Goal: Book appointment/travel/reservation

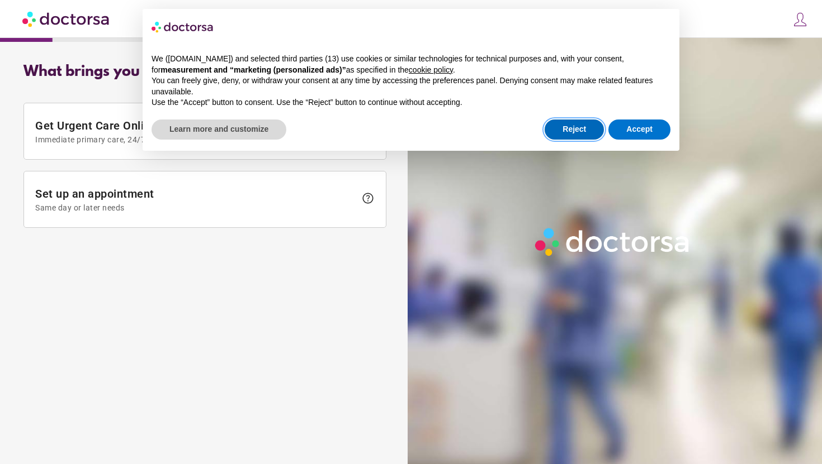
click at [583, 131] on button "Reject" at bounding box center [573, 130] width 59 height 20
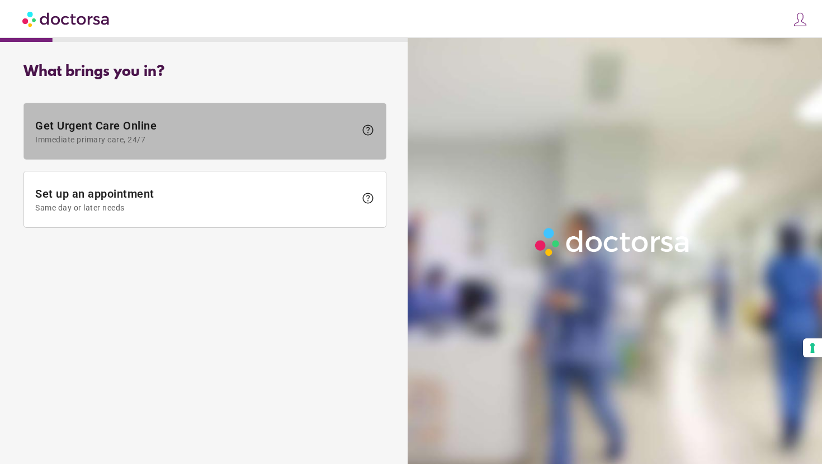
click at [241, 145] on span at bounding box center [205, 131] width 362 height 56
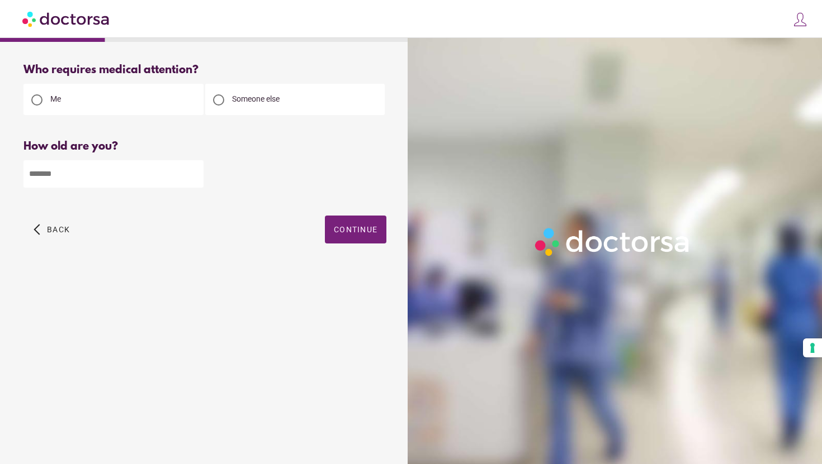
click at [167, 177] on input "number" at bounding box center [113, 173] width 180 height 27
type input "**"
click at [370, 226] on span "Continue" at bounding box center [356, 229] width 44 height 9
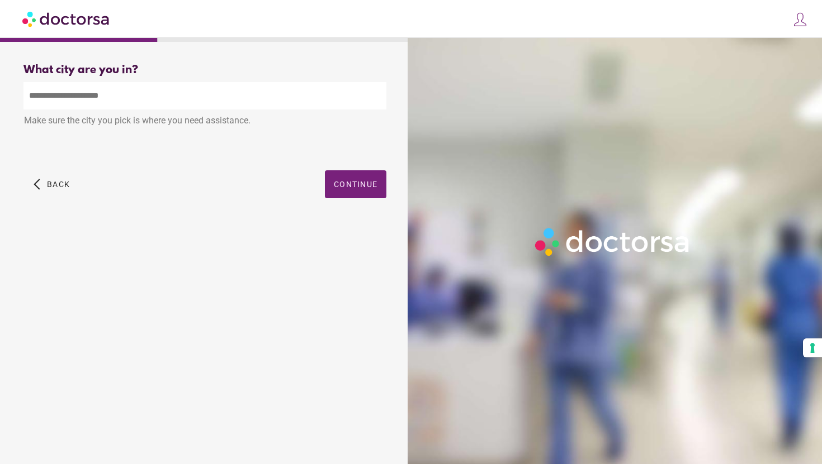
click at [155, 110] on input "text" at bounding box center [204, 95] width 363 height 27
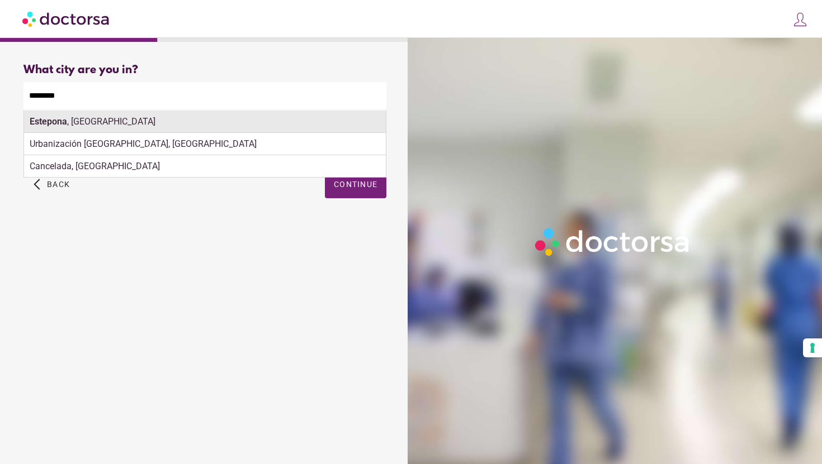
click at [153, 122] on div "[GEOGRAPHIC_DATA] , [GEOGRAPHIC_DATA]" at bounding box center [205, 122] width 362 height 22
type input "**********"
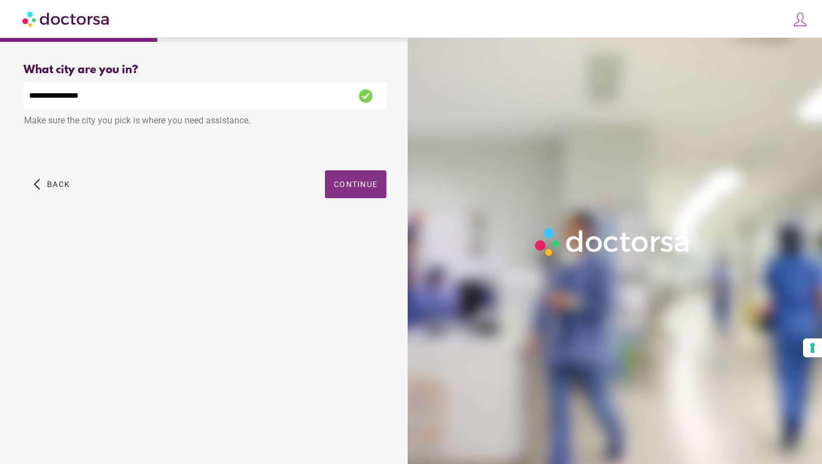
click at [339, 180] on span "button" at bounding box center [355, 184] width 61 height 28
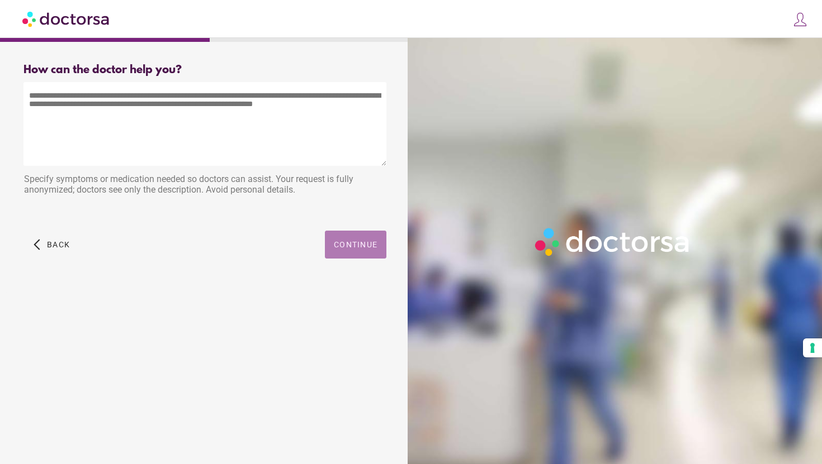
click at [331, 240] on span "button" at bounding box center [355, 245] width 61 height 28
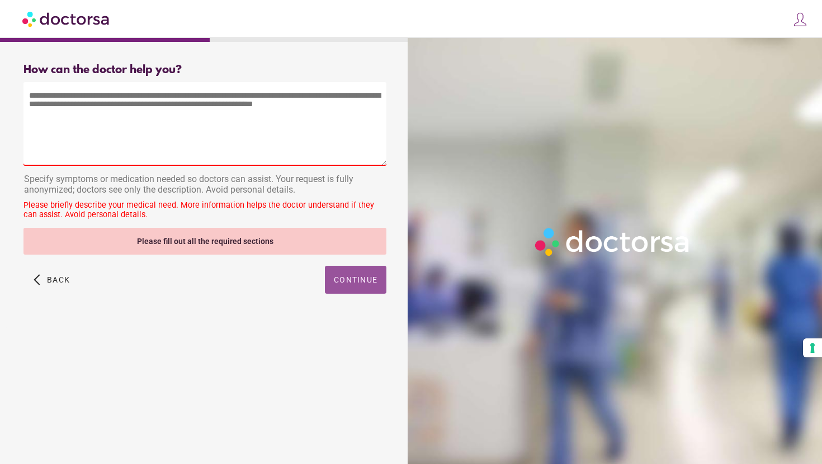
click at [190, 94] on textarea at bounding box center [204, 124] width 363 height 84
